Goal: Complete application form

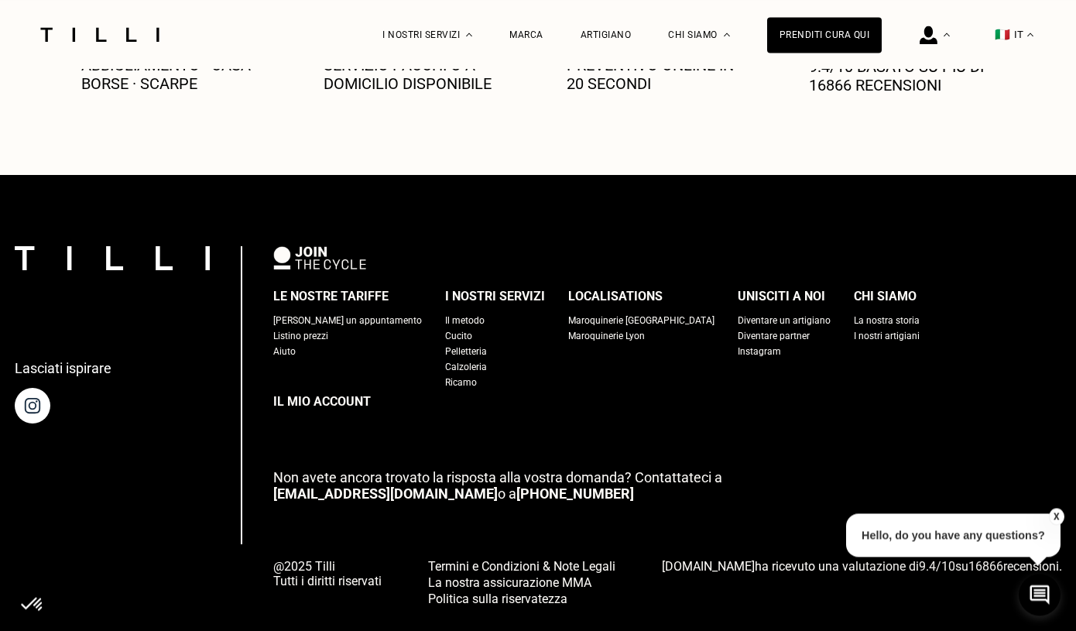
scroll to position [892, 0]
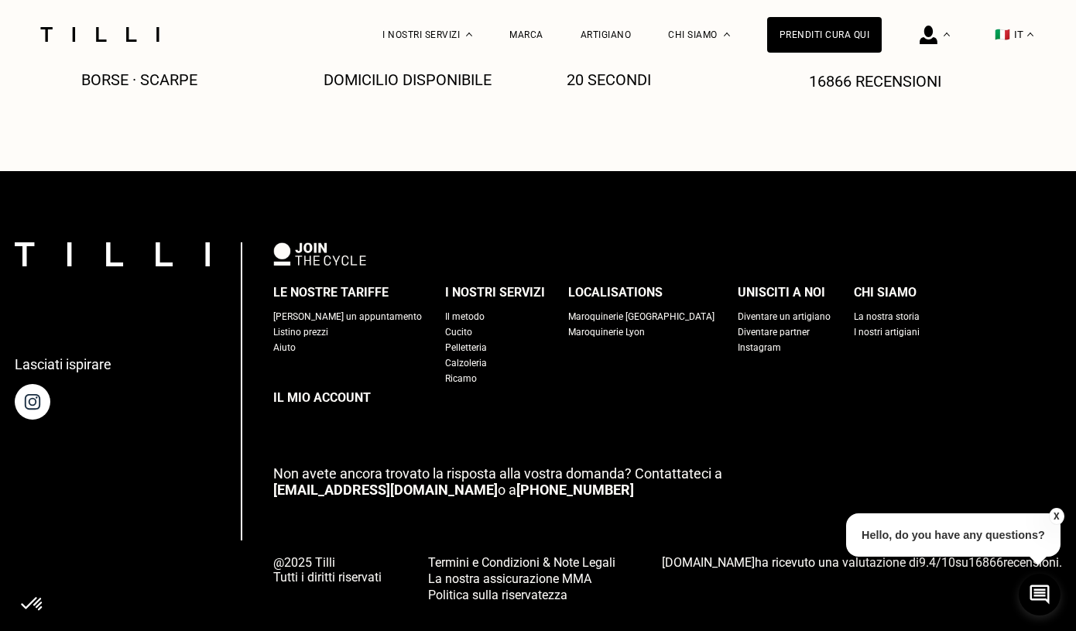
click at [738, 317] on div "Diventare un artigiano" at bounding box center [784, 316] width 93 height 15
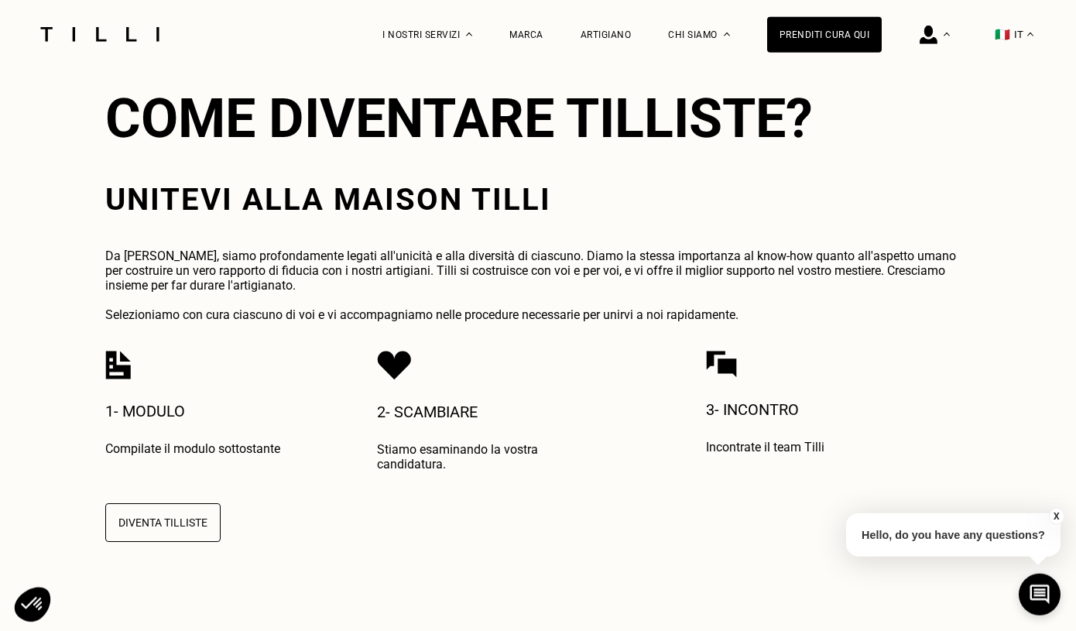
scroll to position [3307, 0]
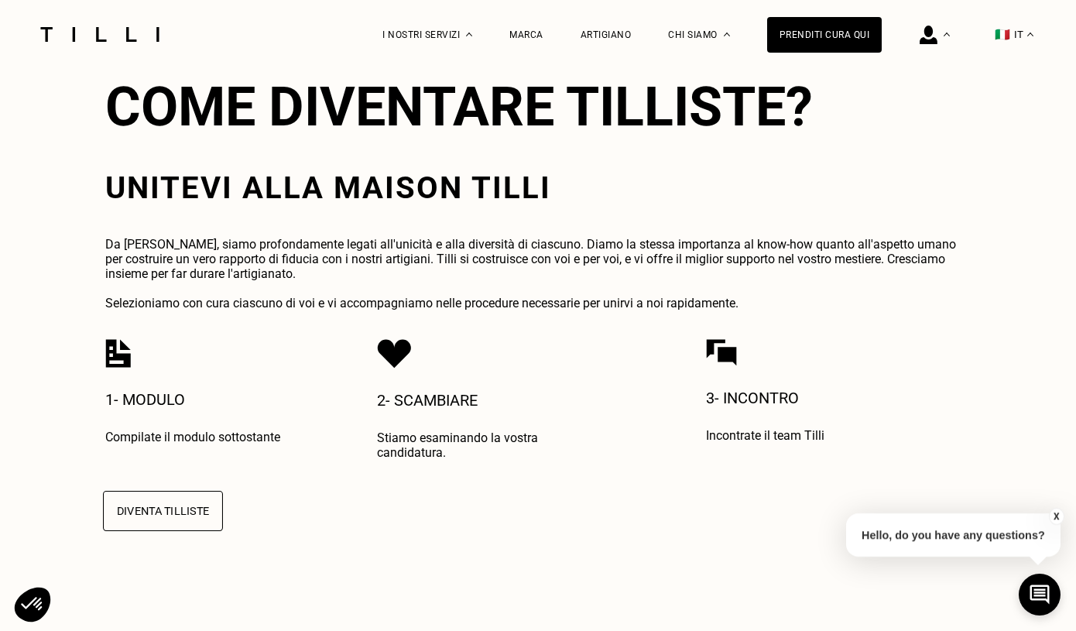
click at [188, 491] on button "Diventa Tilliste" at bounding box center [163, 511] width 120 height 40
select select "FR"
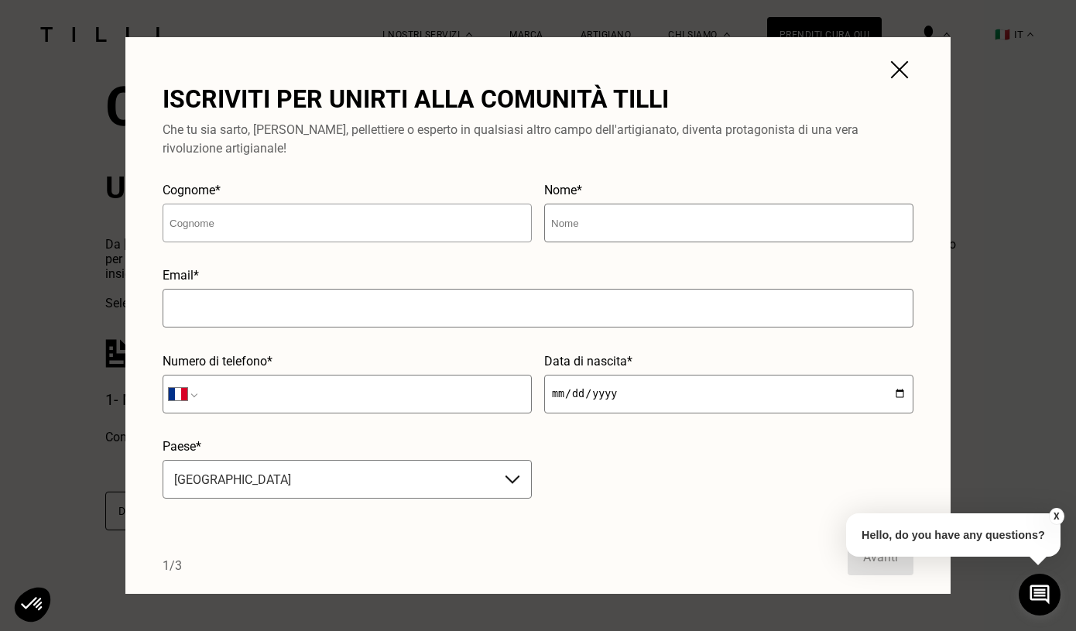
click at [415, 234] on input "text" at bounding box center [347, 223] width 369 height 39
click at [435, 411] on input "tel" at bounding box center [347, 394] width 369 height 39
click at [454, 318] on input "text" at bounding box center [538, 308] width 751 height 39
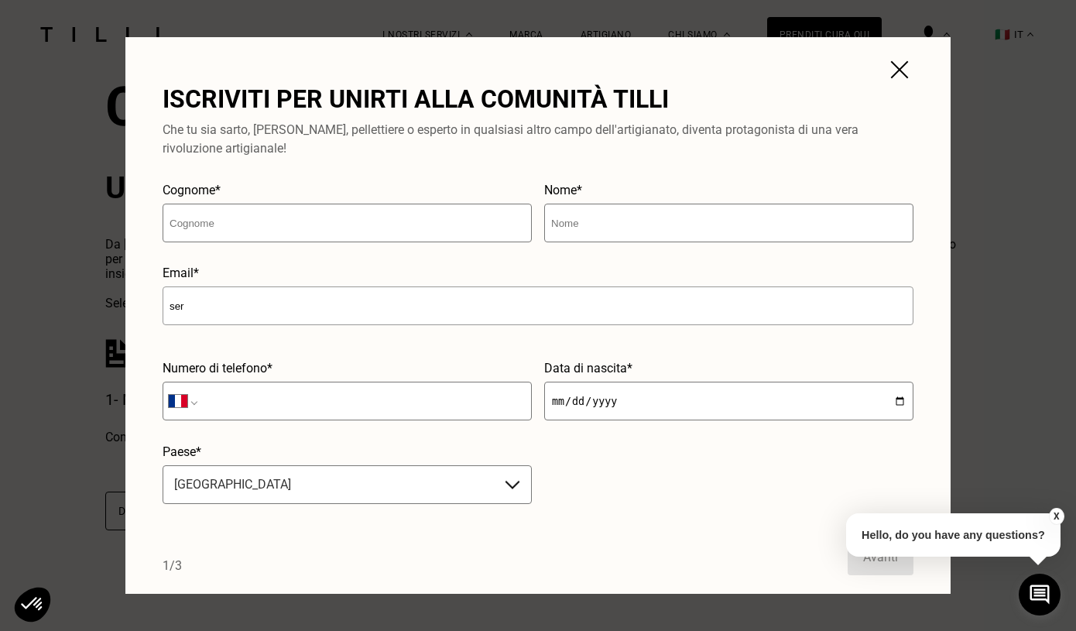
type input "ser"
type input "Serafino"
type input "[PERSON_NAME]"
type input "[EMAIL_ADDRESS][DOMAIN_NAME]"
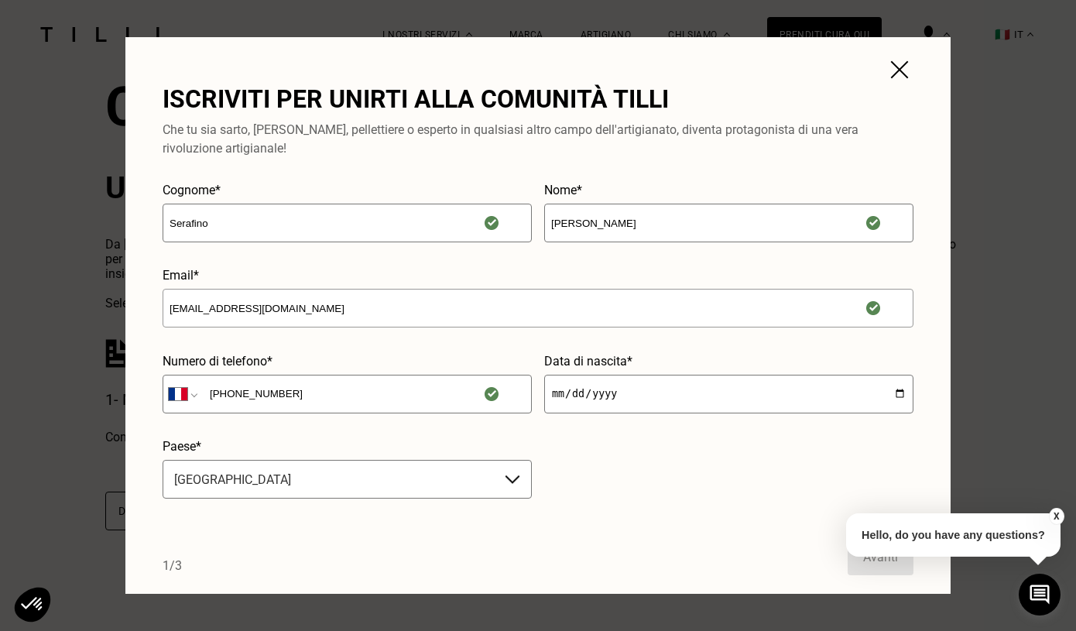
type input "[PHONE_NUMBER]"
click at [567, 393] on input "date" at bounding box center [728, 394] width 369 height 39
click at [908, 396] on input "date" at bounding box center [728, 394] width 369 height 39
click at [900, 396] on input "date" at bounding box center [728, 394] width 369 height 39
type input "[DATE]"
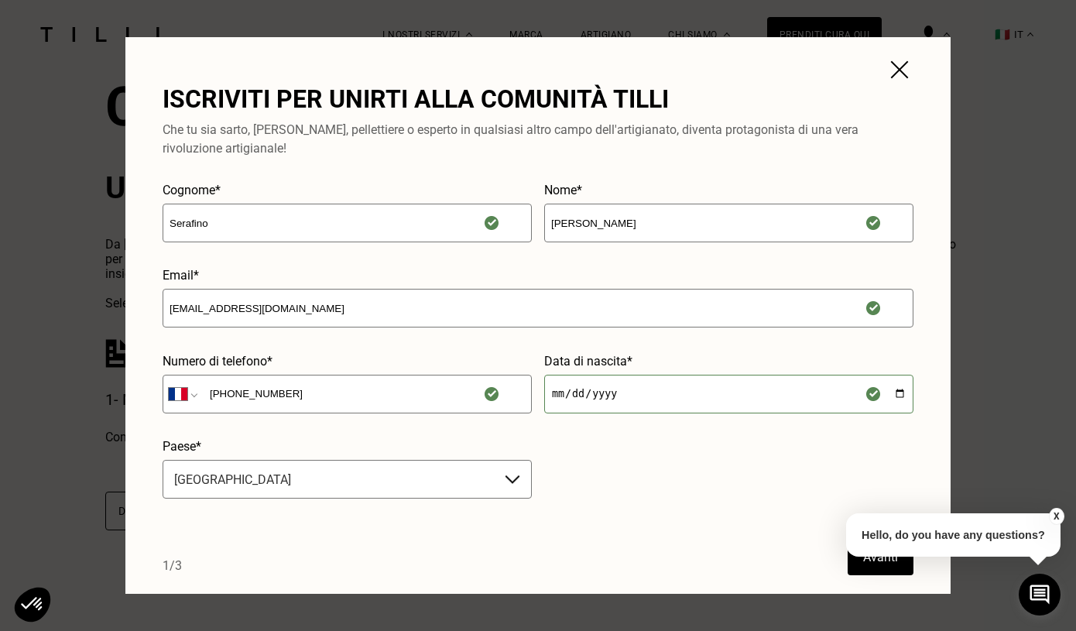
click at [622, 389] on input "[DATE]" at bounding box center [728, 394] width 369 height 39
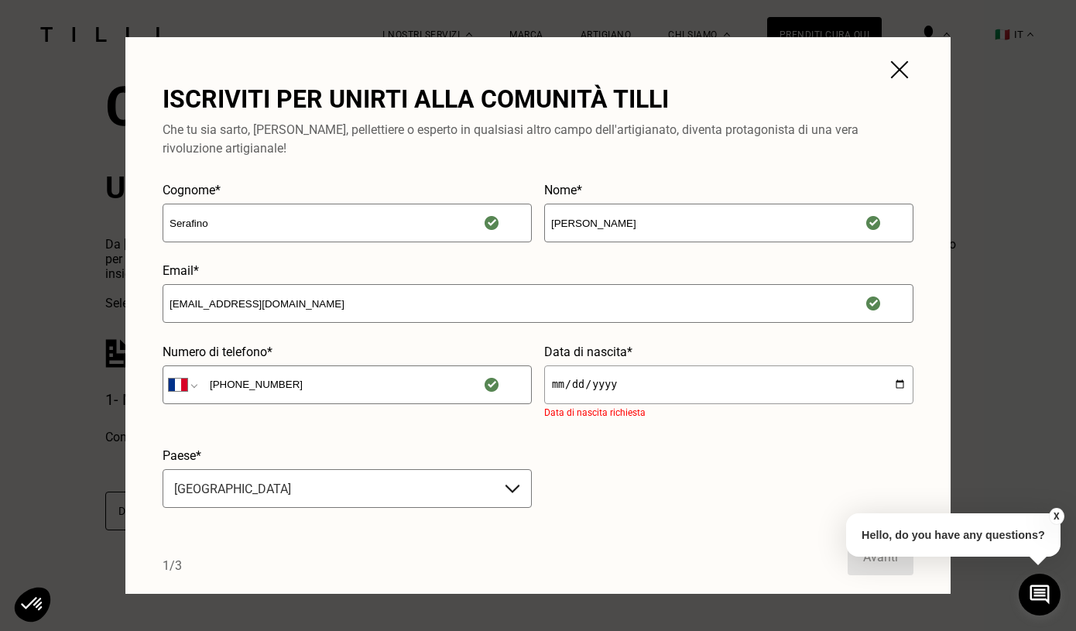
type input "[DATE]"
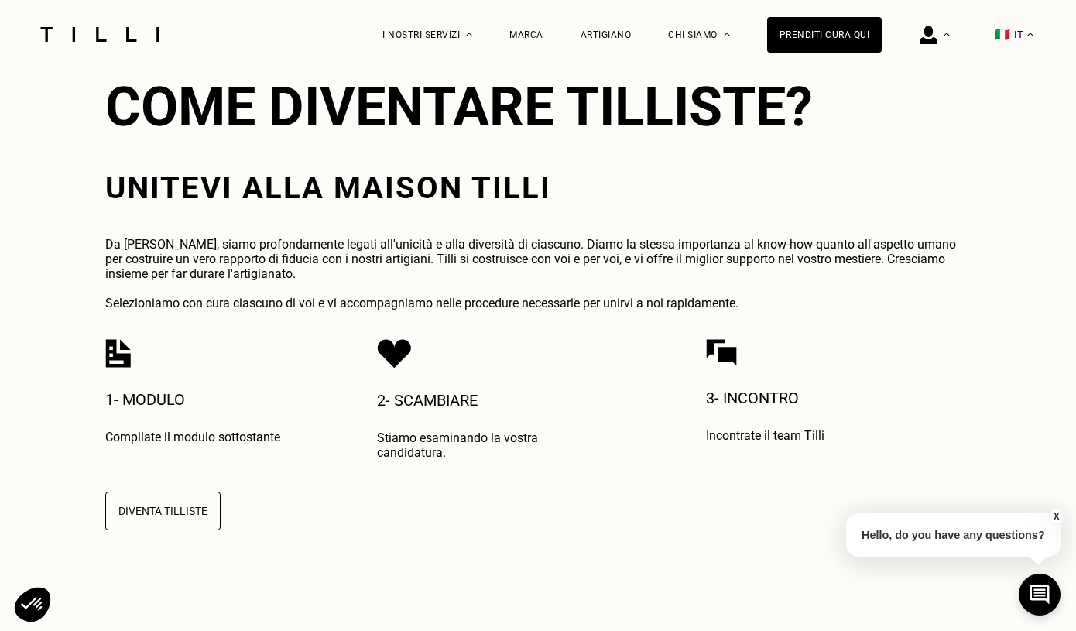
click at [855, 569] on div "X Hello, do you have any questions?" at bounding box center [953, 532] width 214 height 73
